Goal: Find specific page/section: Find specific page/section

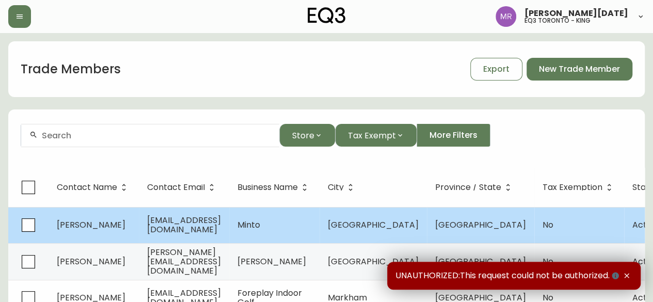
click at [229, 231] on td "[EMAIL_ADDRESS][DOMAIN_NAME]" at bounding box center [184, 225] width 90 height 36
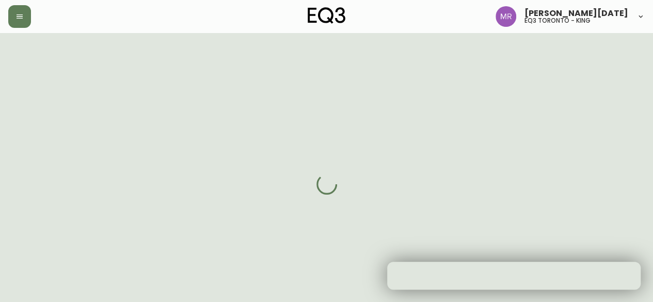
select select "ON"
select select "CA"
select select "CA_EN"
select select "Social Media"
select select "Home Builder"
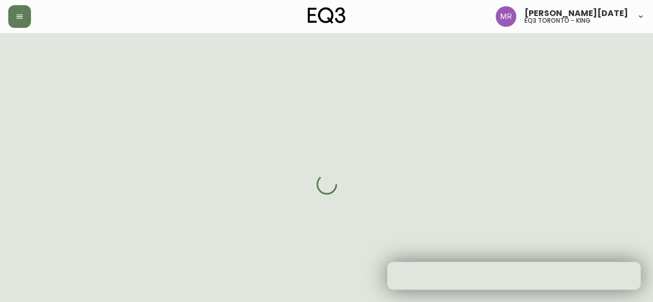
select select "cjw10z96r007p6gs0hn5531do"
select select "false"
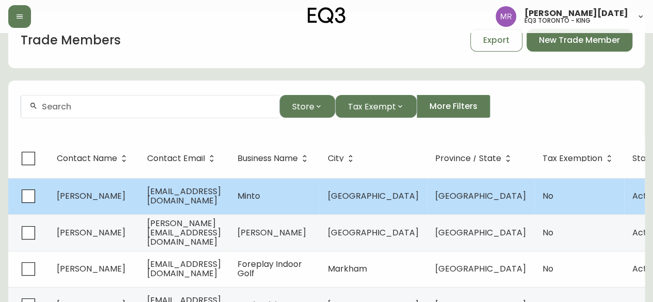
scroll to position [35, 0]
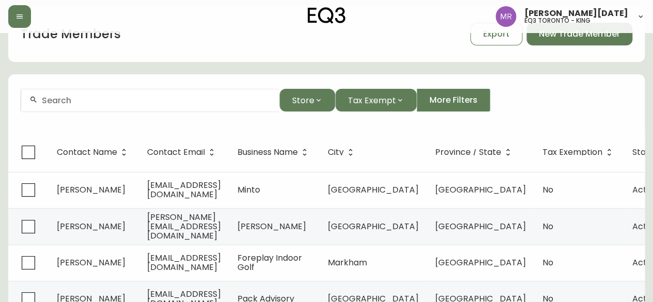
click at [203, 109] on div at bounding box center [150, 100] width 258 height 23
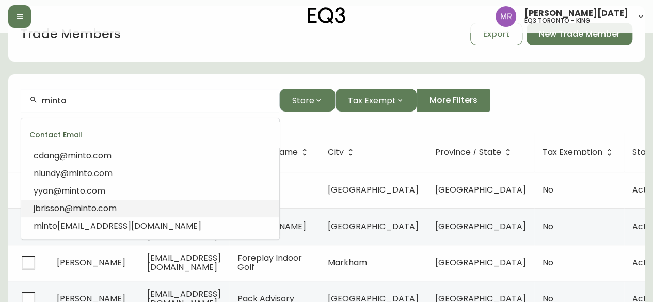
click at [132, 209] on li "jbrisson@ minto .com" at bounding box center [150, 209] width 258 height 18
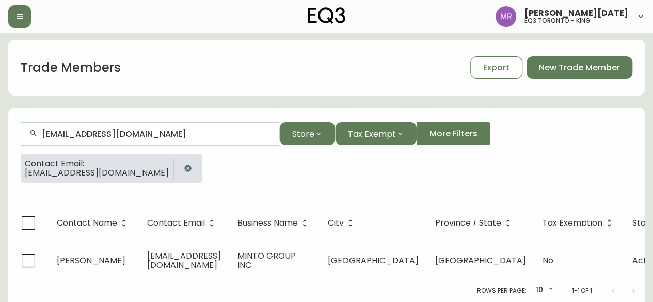
scroll to position [1, 0]
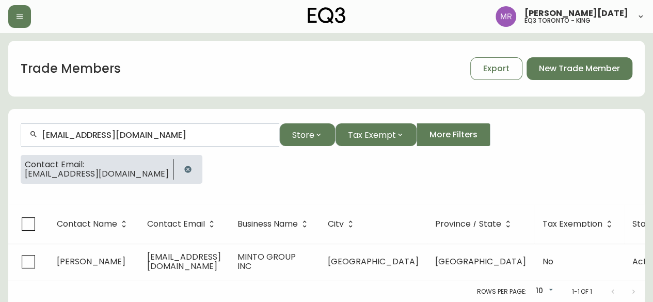
type input "[EMAIL_ADDRESS][DOMAIN_NAME]"
